Goal: Information Seeking & Learning: Check status

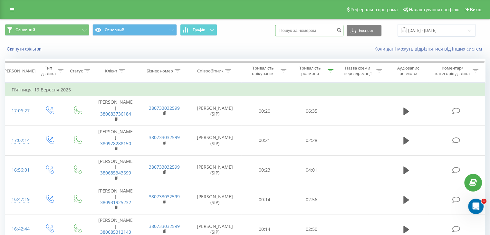
click at [304, 32] on input at bounding box center [309, 31] width 68 height 12
paste input "380505541689"
type input "380505541689"
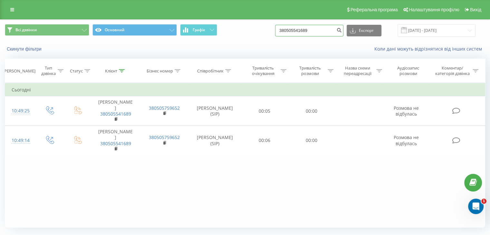
drag, startPoint x: 320, startPoint y: 30, endPoint x: 281, endPoint y: 33, distance: 39.4
click at [281, 33] on div "Всі дзвінки Основний Графік 380505541689 Експорт .csv .xls .xlsx 22.06.2025 - 2…" at bounding box center [245, 30] width 480 height 13
paste input "999676621"
type input "380999676621"
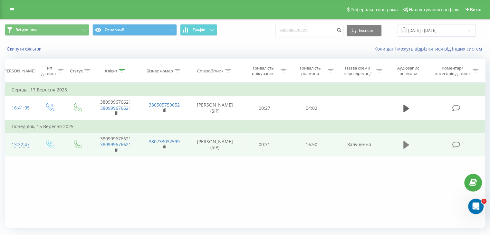
click at [403, 146] on icon at bounding box center [406, 145] width 6 height 8
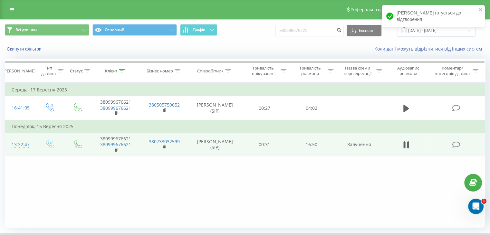
scroll to position [41, 0]
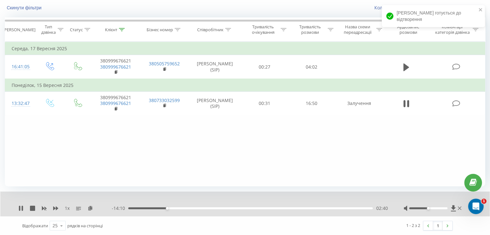
click at [175, 209] on div "- 14:10 02:40 02:40" at bounding box center [250, 208] width 276 height 6
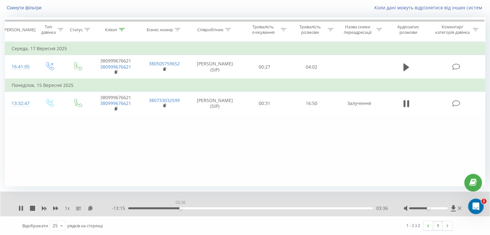
click at [180, 207] on div "03:36" at bounding box center [250, 208] width 244 height 2
click at [189, 208] on div "04:12" at bounding box center [250, 208] width 244 height 2
click at [200, 209] on div "04:56" at bounding box center [250, 208] width 244 height 2
click at [221, 208] on div "06:25" at bounding box center [250, 208] width 244 height 2
click at [228, 207] on div "06:52" at bounding box center [250, 208] width 244 height 2
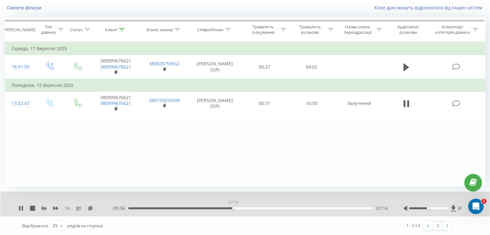
click at [233, 208] on div "07:14" at bounding box center [250, 208] width 244 height 2
click at [32, 206] on icon at bounding box center [32, 208] width 5 height 5
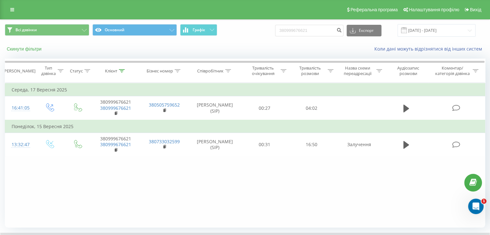
click at [18, 48] on button "Скинути фільтри" at bounding box center [25, 49] width 40 height 6
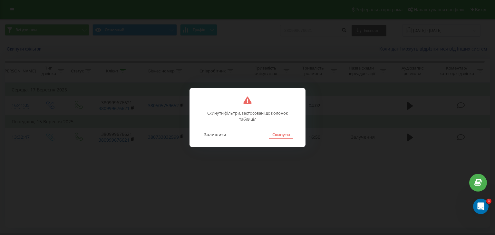
click at [286, 135] on button "Скинути" at bounding box center [281, 134] width 24 height 8
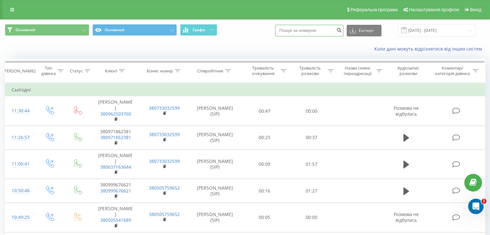
click at [248, 29] on input at bounding box center [309, 31] width 68 height 12
paste input "380674161511"
type input "380674161511"
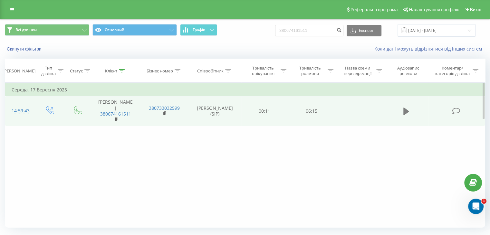
click at [402, 107] on button at bounding box center [406, 112] width 10 height 10
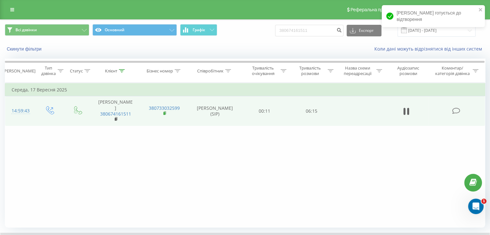
scroll to position [41, 0]
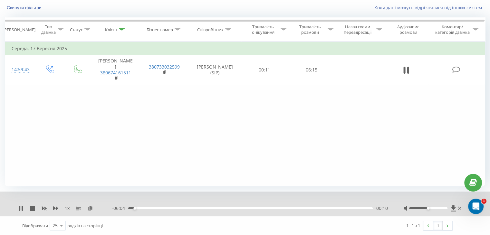
click at [165, 208] on div "00:10" at bounding box center [250, 208] width 244 height 2
click at [196, 207] on div "00:00" at bounding box center [250, 208] width 244 height 2
click at [231, 209] on div "02:36" at bounding box center [250, 208] width 244 height 2
click at [278, 208] on div "03:49" at bounding box center [250, 208] width 244 height 2
click at [303, 208] on div "00:00" at bounding box center [250, 208] width 244 height 2
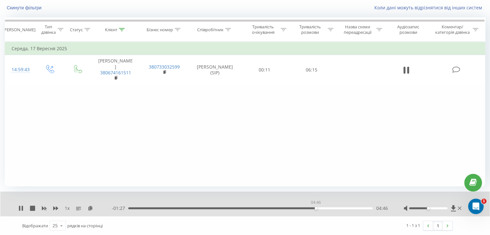
click at [316, 208] on div "04:46" at bounding box center [250, 208] width 244 height 2
